Goal: Information Seeking & Learning: Learn about a topic

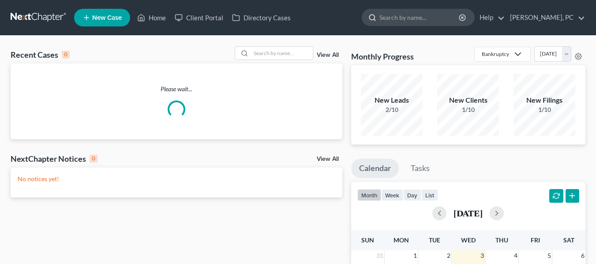
click at [414, 20] on input "search" at bounding box center [420, 17] width 81 height 16
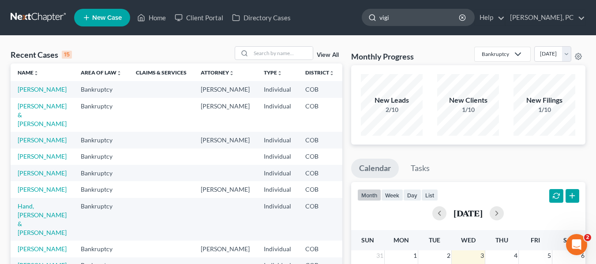
type input "[PERSON_NAME]"
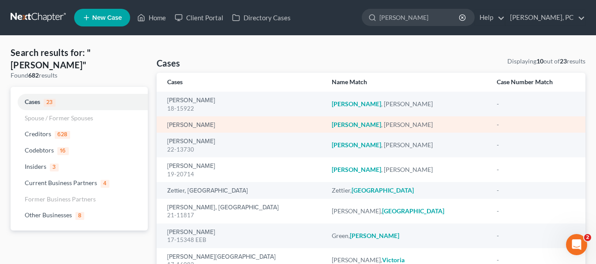
scroll to position [8, 0]
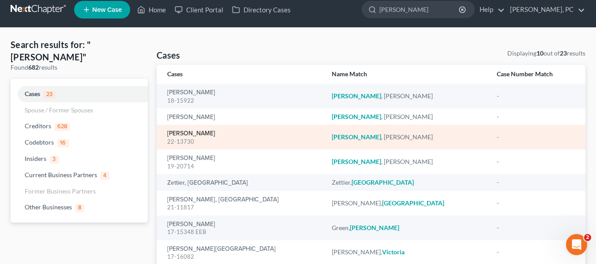
click at [180, 131] on link "[PERSON_NAME]" at bounding box center [191, 134] width 48 height 6
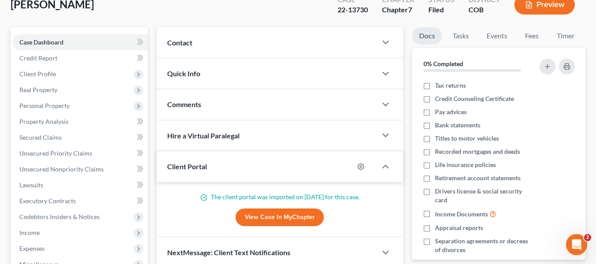
scroll to position [58, 0]
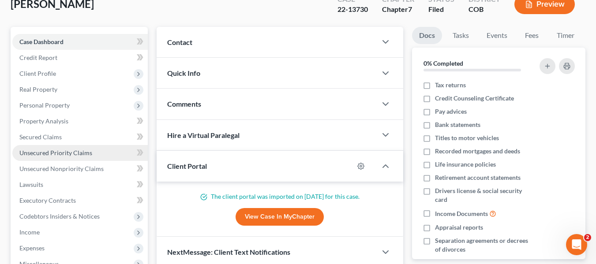
click at [48, 159] on link "Unsecured Priority Claims" at bounding box center [79, 153] width 135 height 16
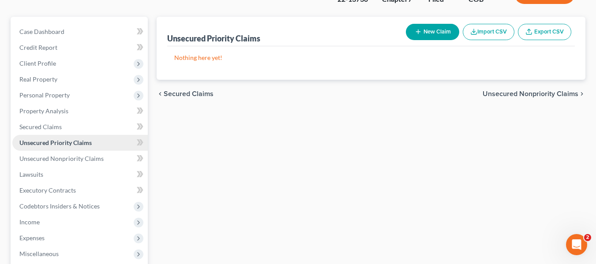
scroll to position [70, 0]
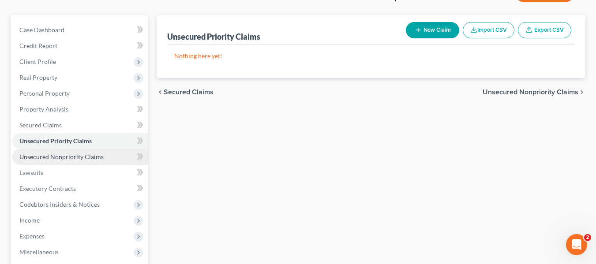
click at [52, 153] on span "Unsecured Nonpriority Claims" at bounding box center [61, 157] width 84 height 8
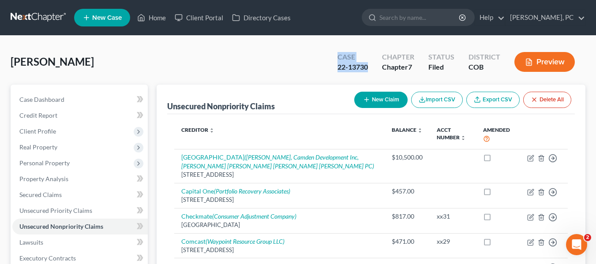
drag, startPoint x: 340, startPoint y: 58, endPoint x: 374, endPoint y: 68, distance: 35.5
click at [374, 68] on div "Case 22-13730" at bounding box center [353, 63] width 45 height 26
